Goal: Check status

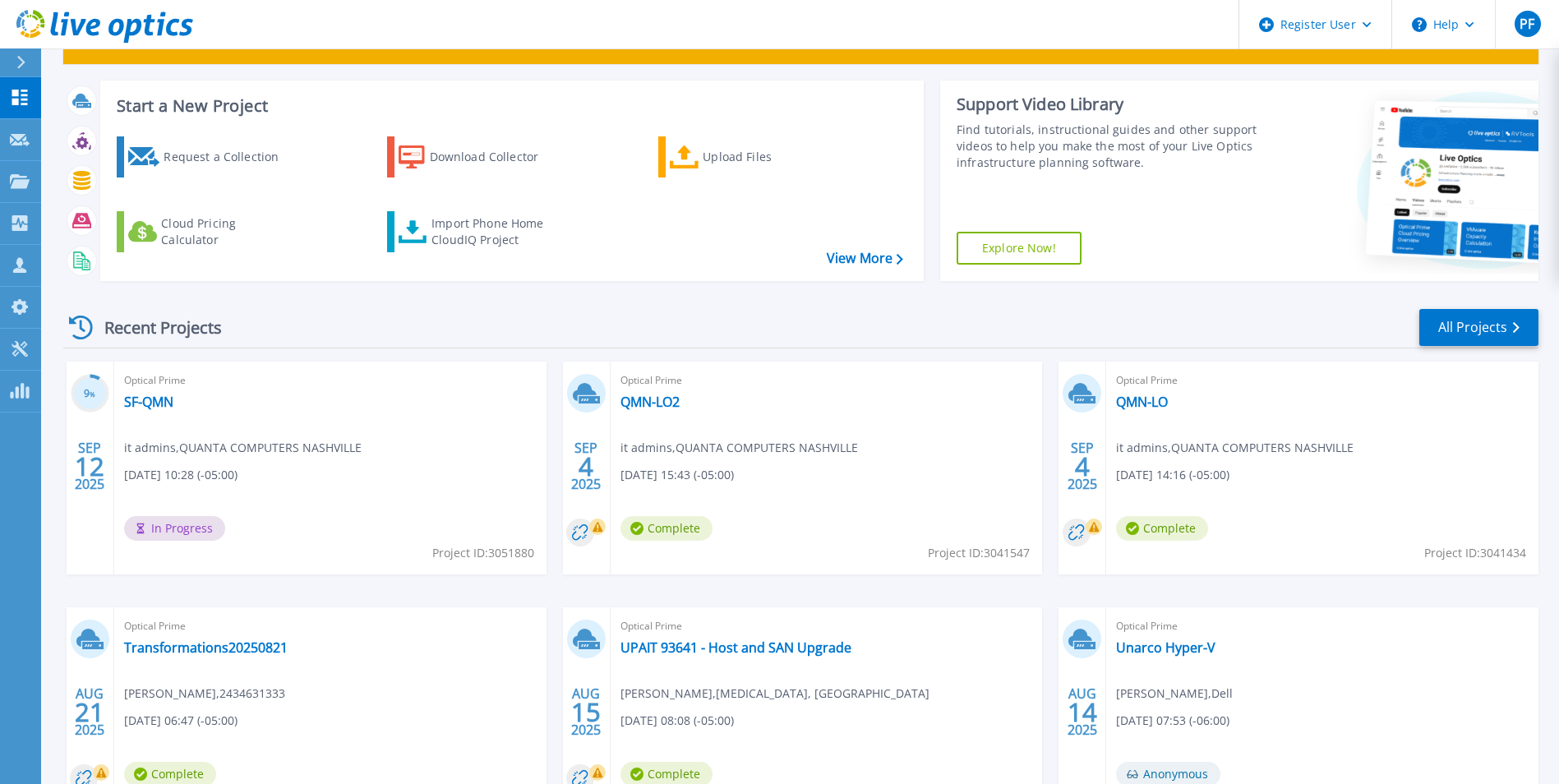
scroll to position [82, 0]
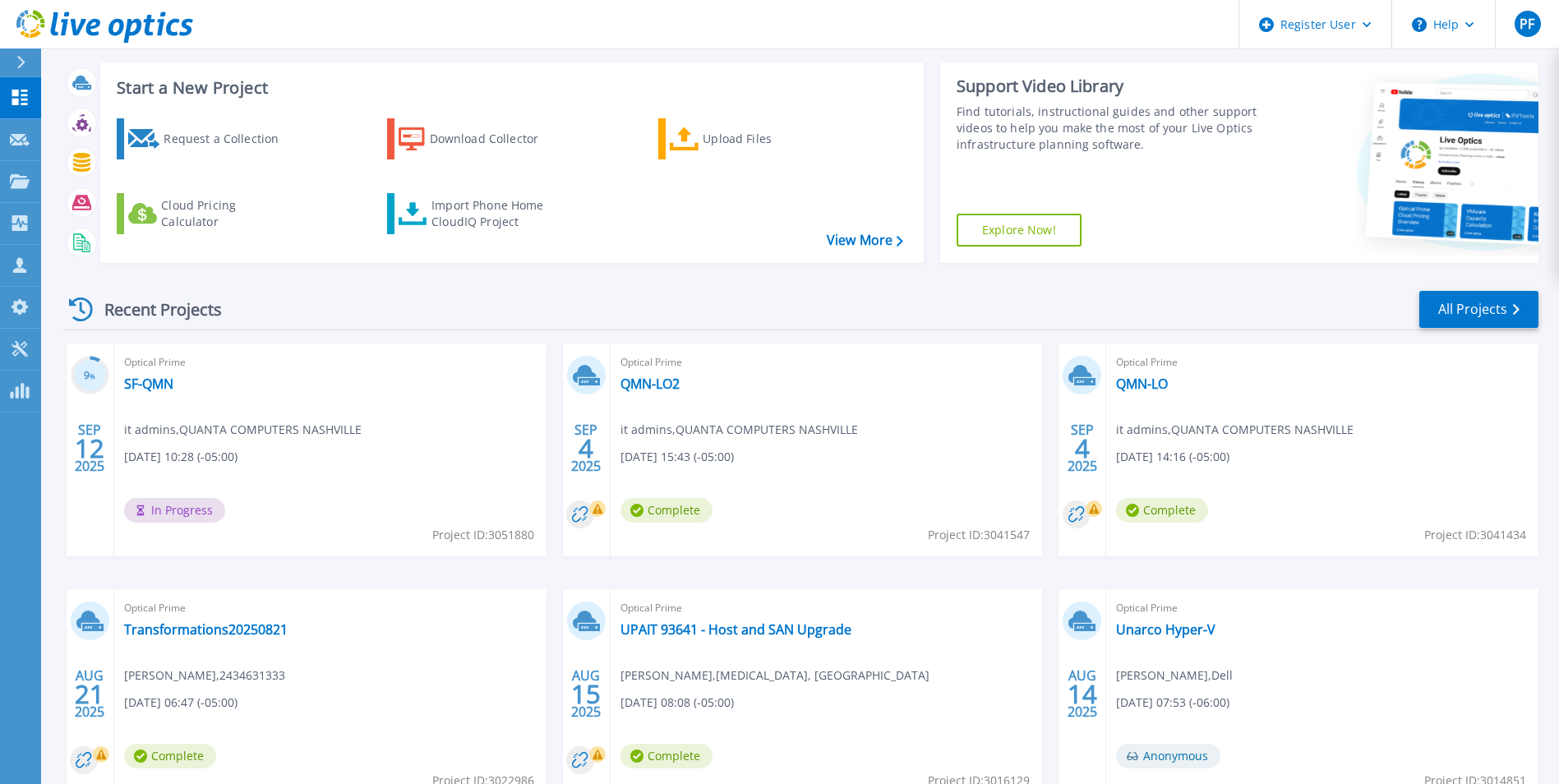
click at [340, 318] on div "Recent Projects All Projects" at bounding box center [800, 309] width 1475 height 41
click at [164, 387] on link "SF-QMN" at bounding box center [149, 384] width 50 height 17
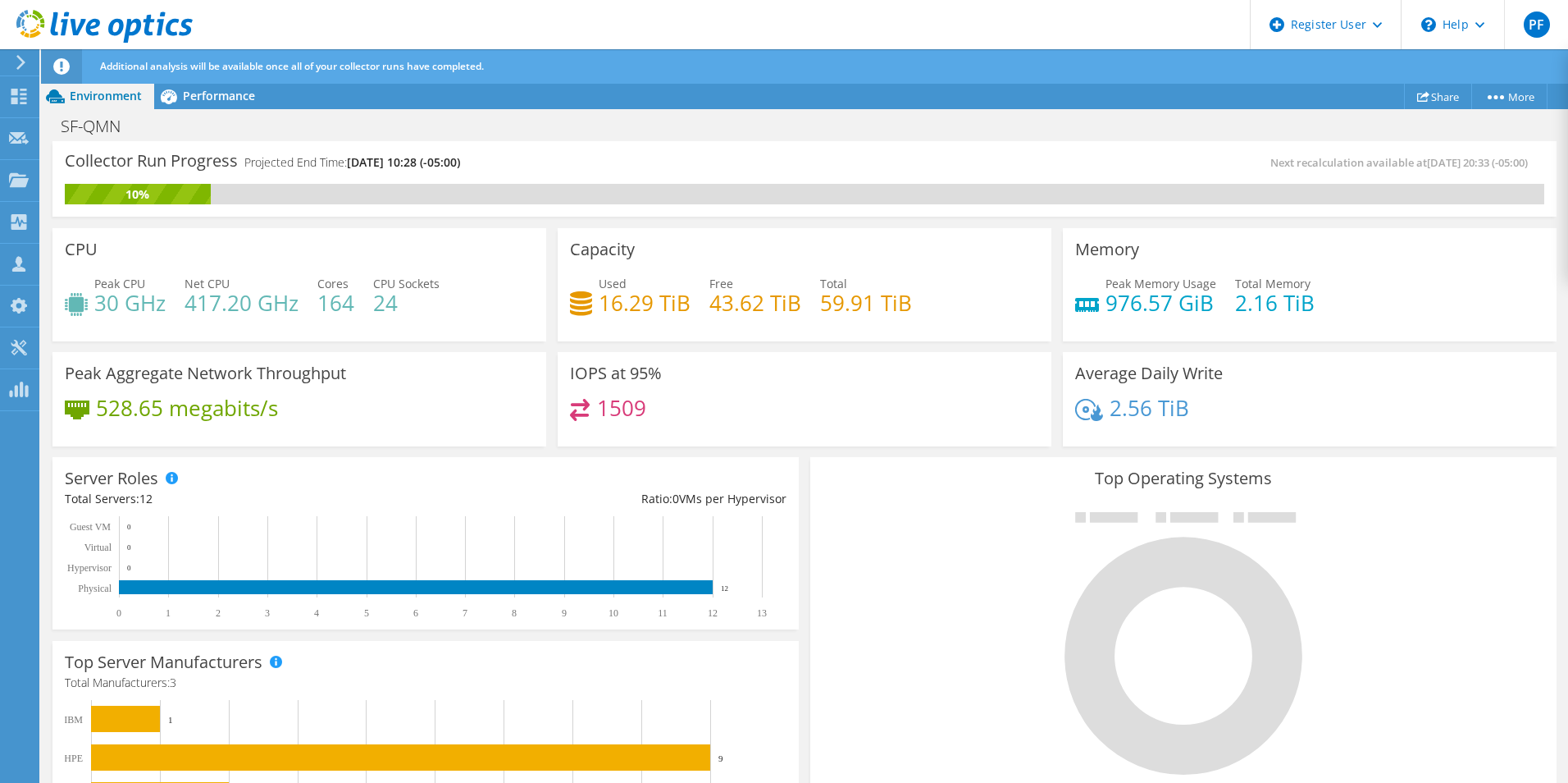
click at [151, 26] on icon at bounding box center [105, 27] width 176 height 34
